Goal: Obtain resource: Obtain resource

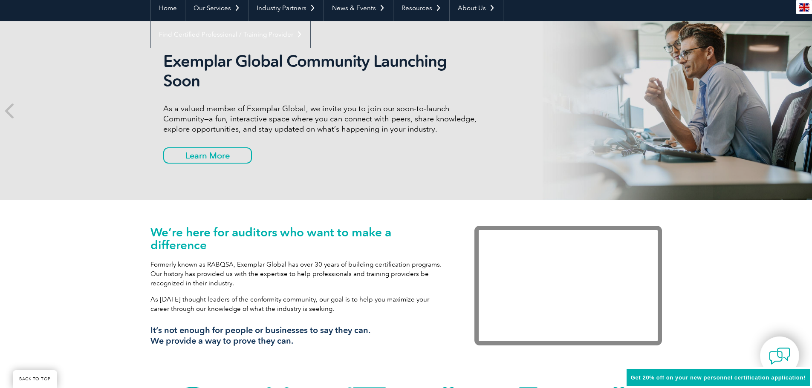
scroll to position [128, 0]
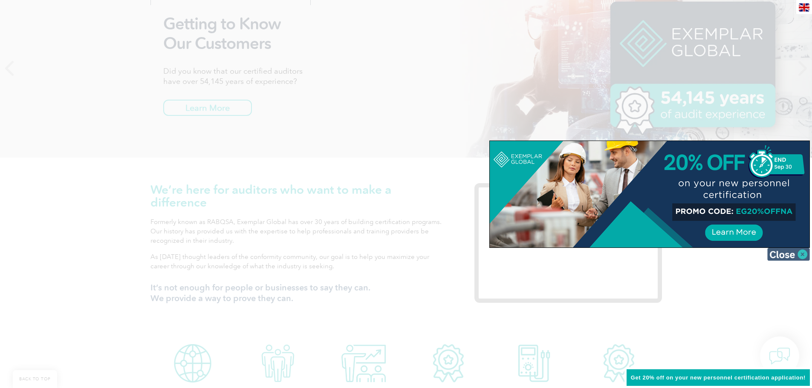
click at [801, 254] on img at bounding box center [788, 254] width 43 height 13
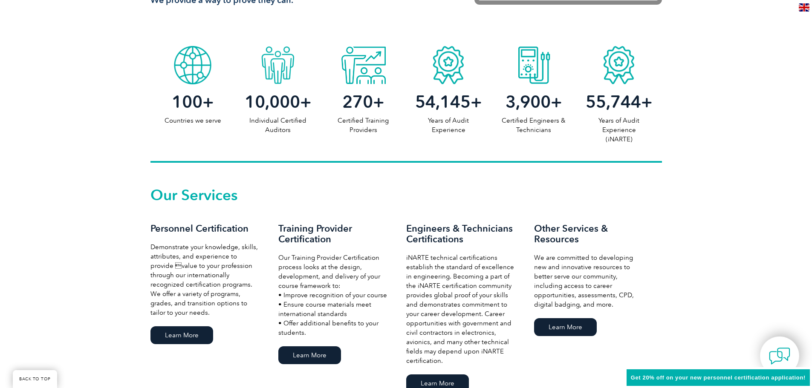
scroll to position [511, 0]
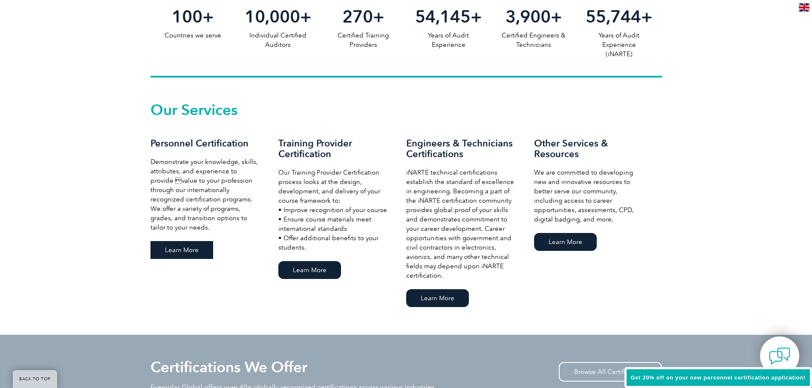
click at [199, 253] on link "Learn More" at bounding box center [181, 250] width 63 height 18
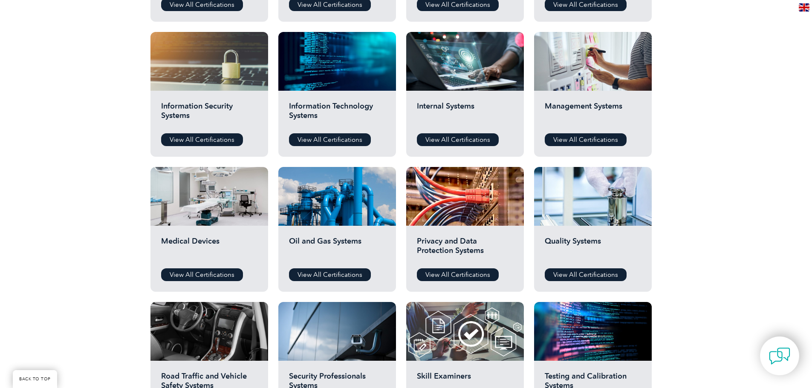
scroll to position [469, 0]
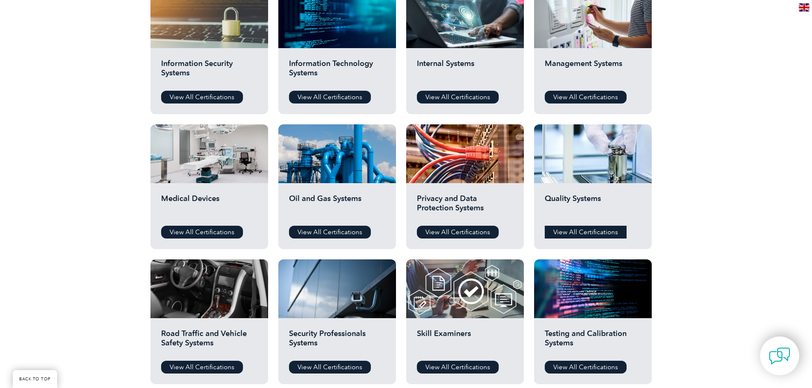
click at [599, 230] on link "View All Certifications" at bounding box center [586, 232] width 82 height 13
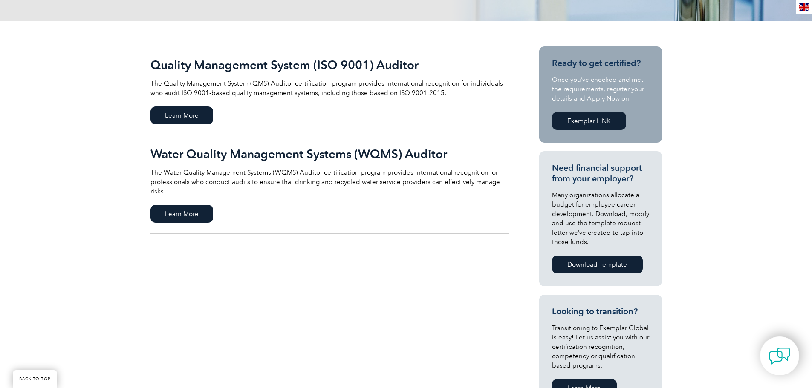
scroll to position [128, 0]
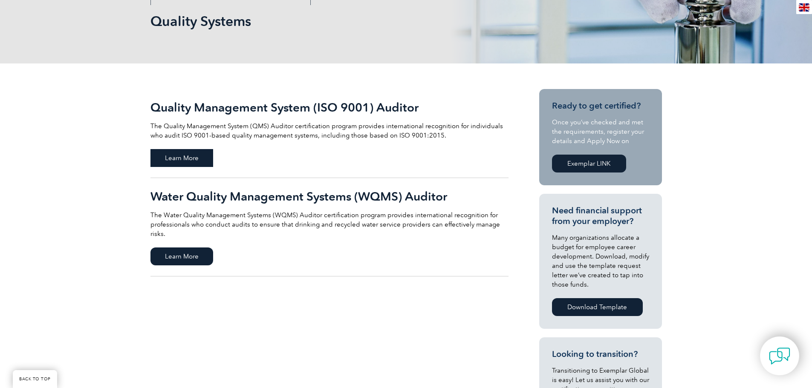
click at [181, 153] on span "Learn More" at bounding box center [181, 158] width 63 height 18
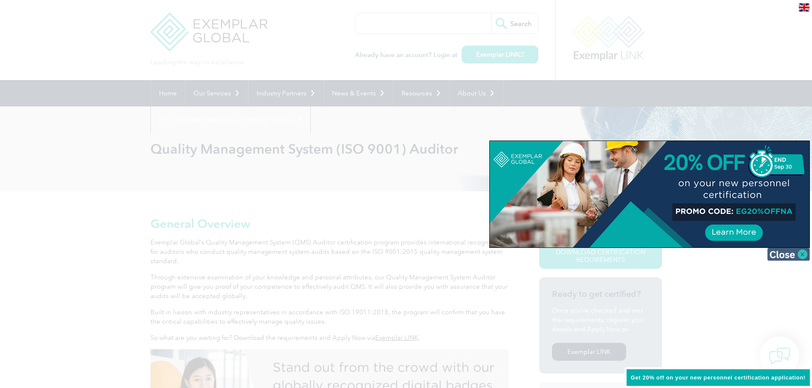
click at [795, 251] on img at bounding box center [788, 254] width 43 height 13
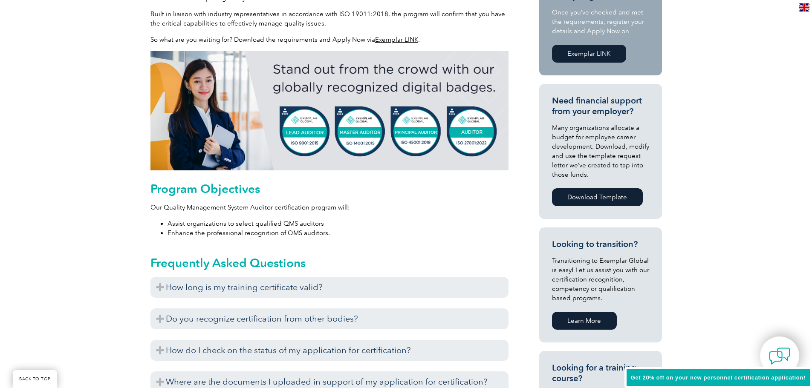
scroll to position [341, 0]
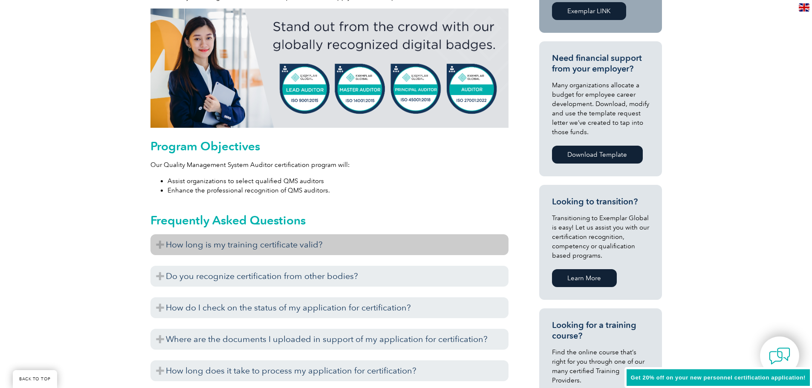
click at [173, 243] on h3 "How long is my training certificate valid?" at bounding box center [329, 244] width 358 height 21
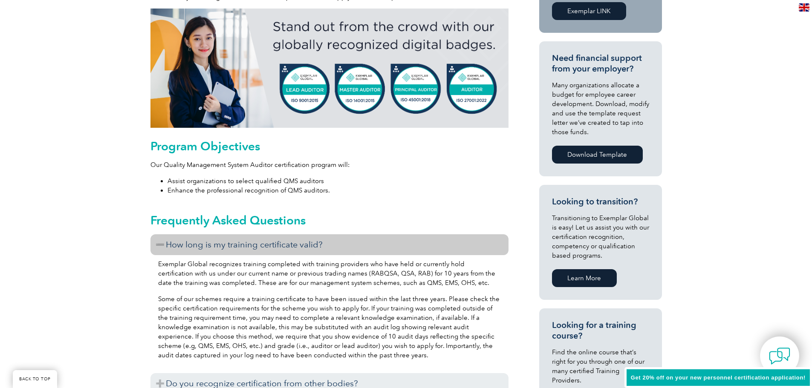
click at [173, 243] on h3 "How long is my training certificate valid?" at bounding box center [329, 244] width 358 height 21
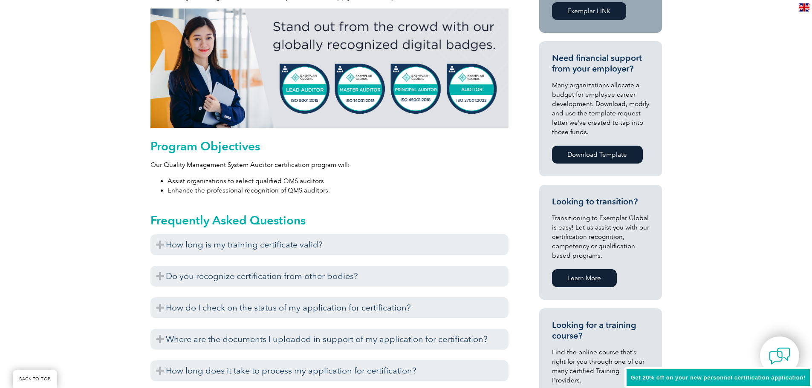
scroll to position [383, 0]
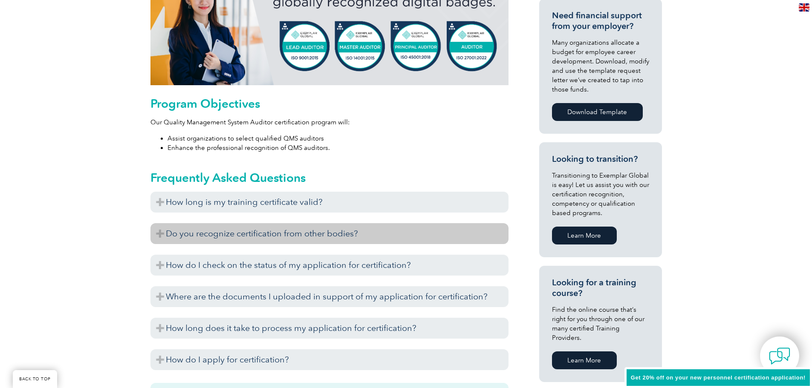
click at [166, 237] on h3 "Do you recognize certification from other bodies?" at bounding box center [329, 233] width 358 height 21
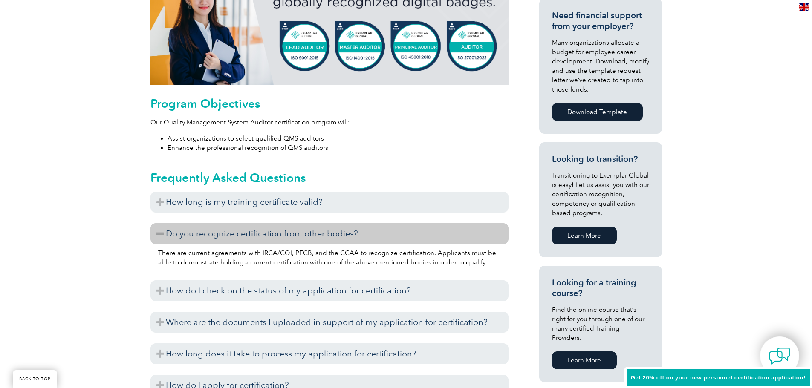
click at [166, 237] on h3 "Do you recognize certification from other bodies?" at bounding box center [329, 233] width 358 height 21
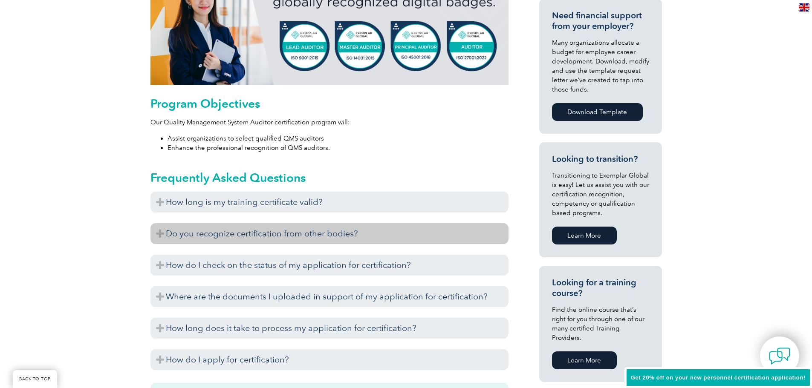
scroll to position [426, 0]
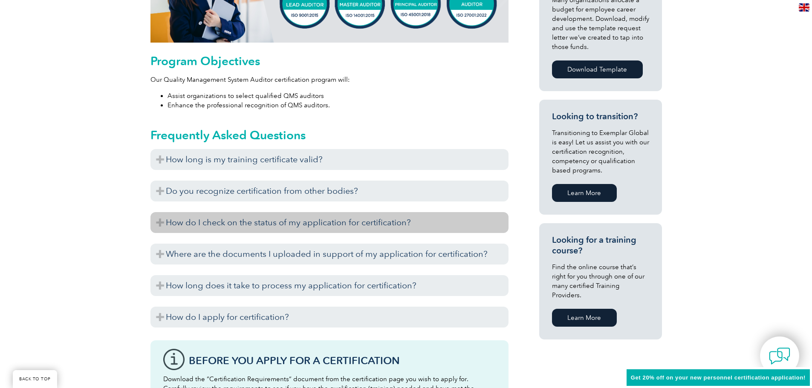
click at [167, 225] on h3 "How do I check on the status of my application for certification?" at bounding box center [329, 222] width 358 height 21
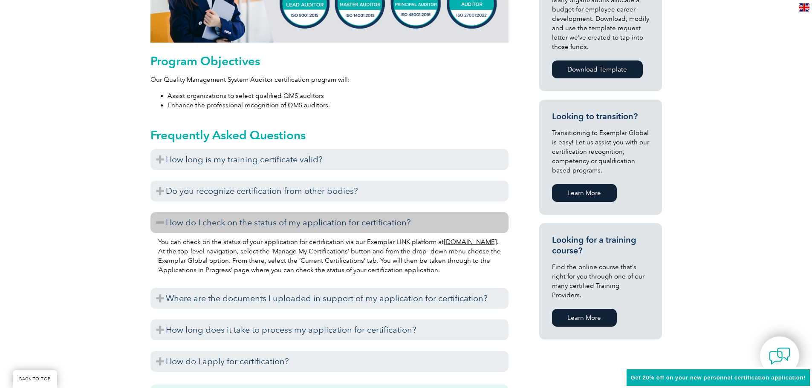
click at [167, 225] on h3 "How do I check on the status of my application for certification?" at bounding box center [329, 222] width 358 height 21
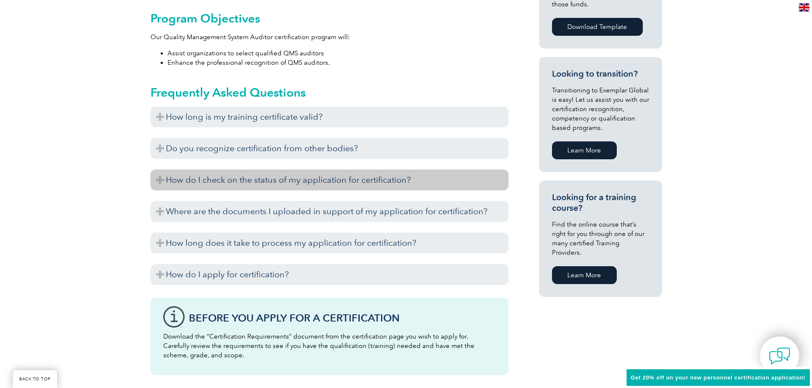
scroll to position [511, 0]
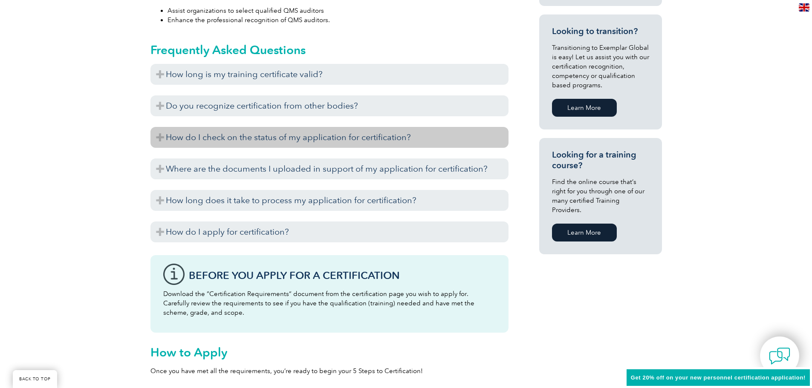
click at [167, 225] on h3 "How do I apply for certification?" at bounding box center [329, 232] width 358 height 21
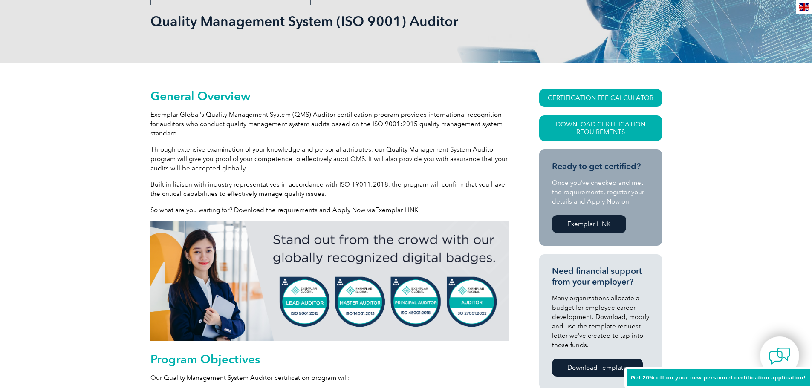
scroll to position [0, 0]
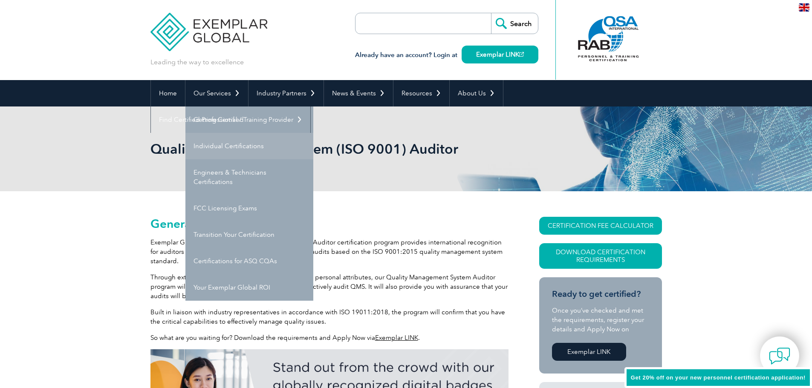
click at [225, 145] on link "Individual Certifications" at bounding box center [249, 146] width 128 height 26
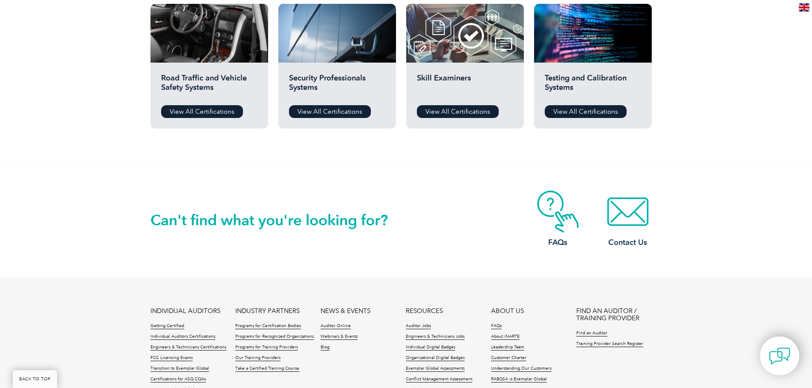
scroll to position [554, 0]
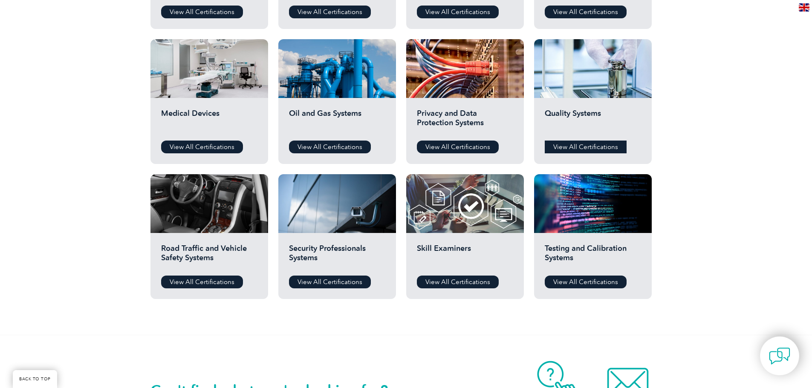
click at [575, 143] on link "View All Certifications" at bounding box center [586, 147] width 82 height 13
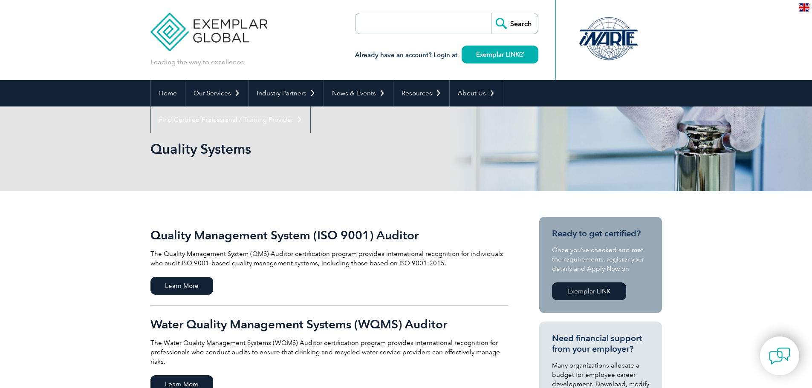
scroll to position [85, 0]
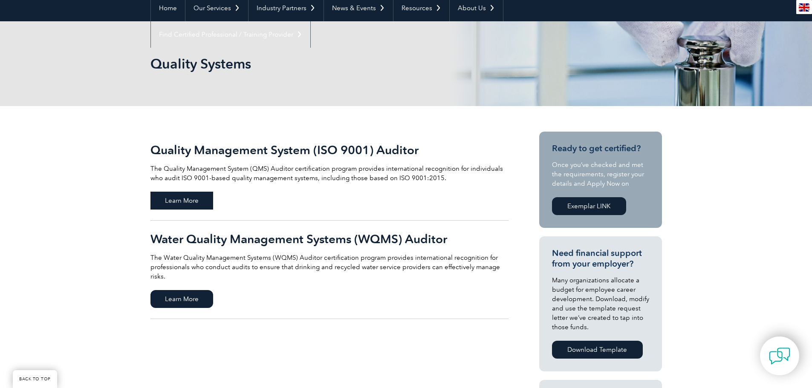
click at [205, 198] on span "Learn More" at bounding box center [181, 201] width 63 height 18
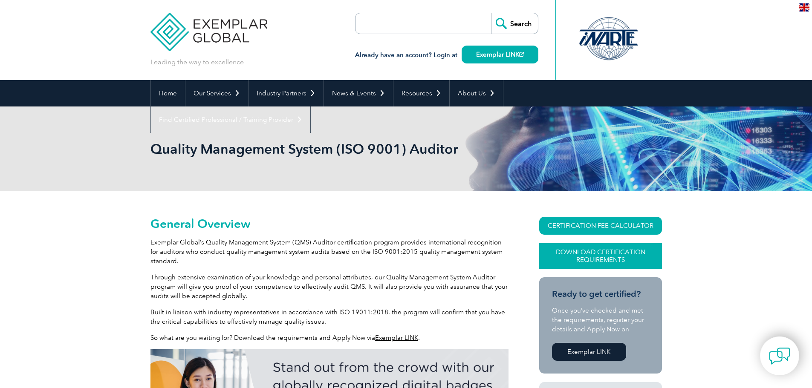
click at [586, 256] on link "Download Certification Requirements" at bounding box center [600, 256] width 123 height 26
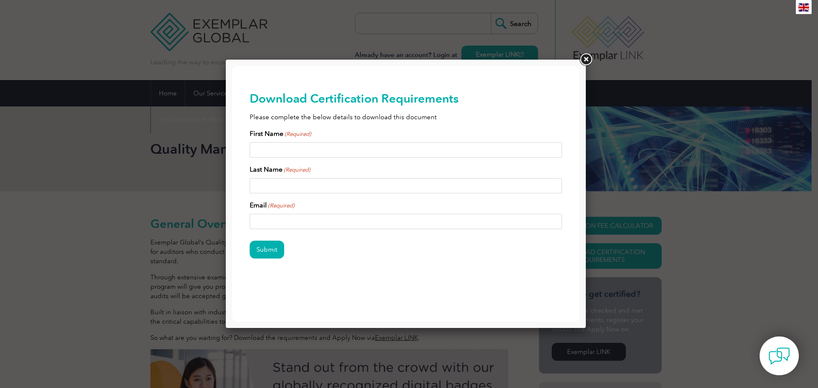
click at [301, 150] on input "First Name (Required)" at bounding box center [406, 149] width 313 height 15
type input "[PERSON_NAME]"
click at [311, 175] on div "Last Name (Required)" at bounding box center [406, 178] width 313 height 29
click at [308, 182] on input "Last Name (Required)" at bounding box center [406, 185] width 313 height 15
type input "G"
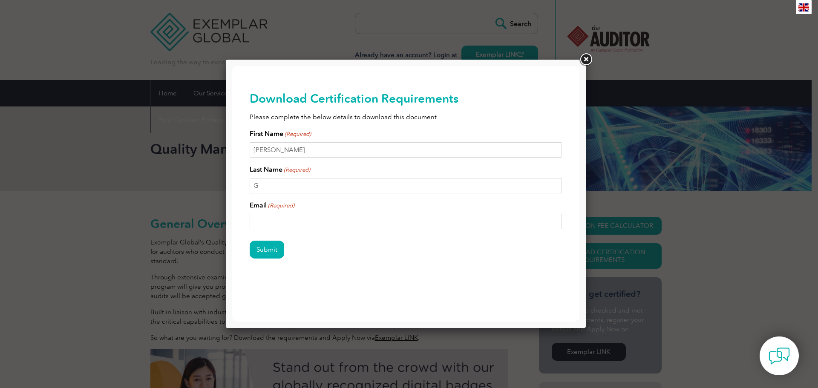
click at [312, 216] on input "Email (Required)" at bounding box center [406, 221] width 313 height 15
type input "[EMAIL_ADDRESS][DOMAIN_NAME]"
click at [254, 252] on input "Submit" at bounding box center [267, 250] width 35 height 18
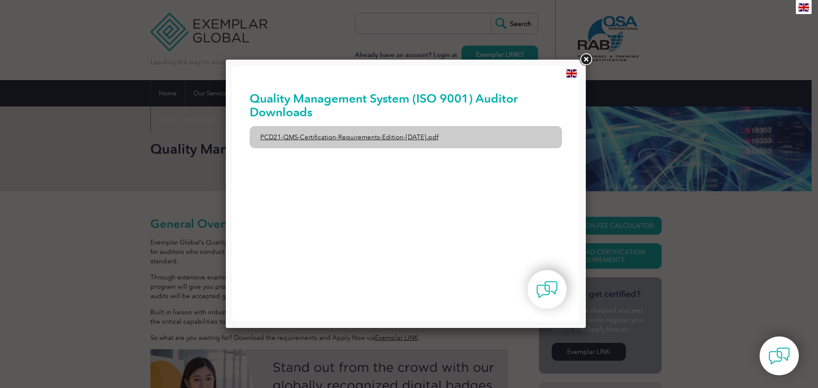
click at [406, 135] on link "PCD21-QMS-Certification-Requirements-Edition-[DATE].pdf" at bounding box center [406, 137] width 313 height 22
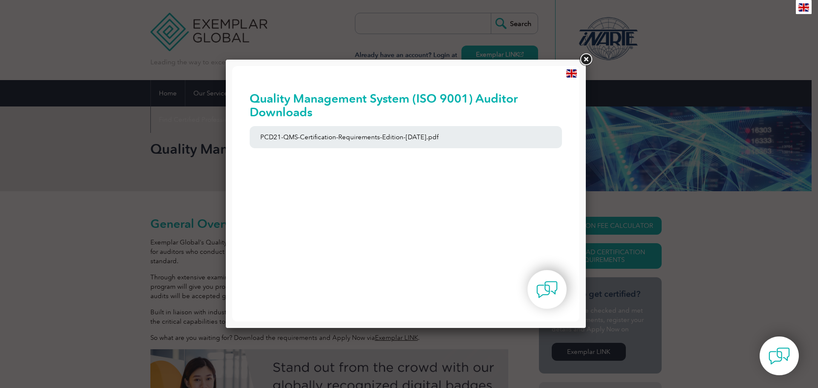
click at [586, 55] on link at bounding box center [585, 59] width 15 height 15
